Goal: Find specific page/section: Find specific page/section

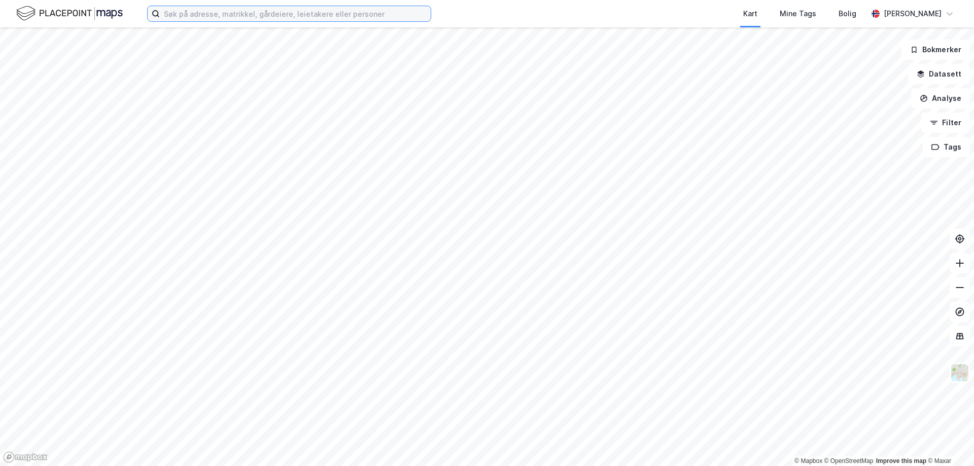
click at [214, 13] on input at bounding box center [295, 13] width 271 height 15
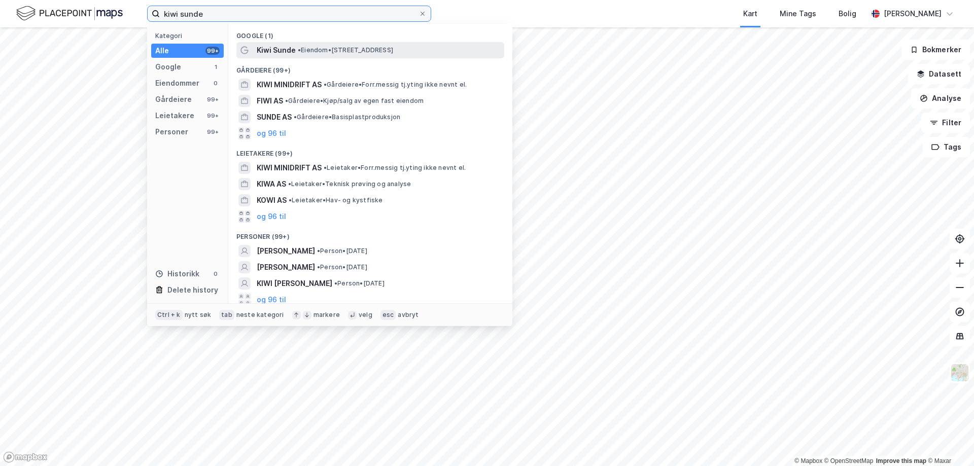
type input "kiwi sunde"
click at [291, 51] on span "Kiwi Sunde" at bounding box center [276, 50] width 39 height 12
